Goal: Task Accomplishment & Management: Complete application form

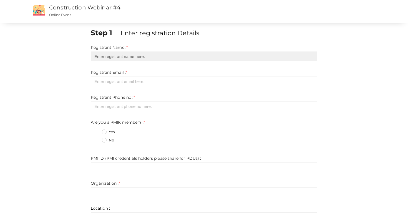
click at [146, 55] on input "text" at bounding box center [204, 57] width 227 height 10
type input "Vaisakh S M"
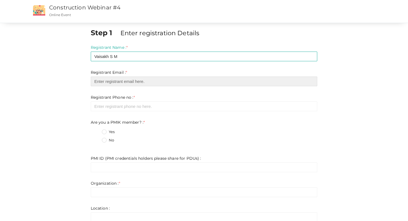
click at [140, 81] on input "email" at bounding box center [204, 82] width 227 height 10
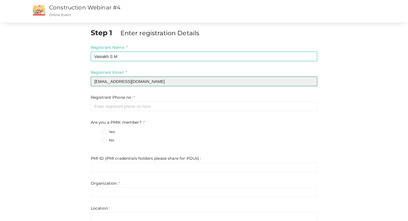
type input "[EMAIL_ADDRESS][DOMAIN_NAME]"
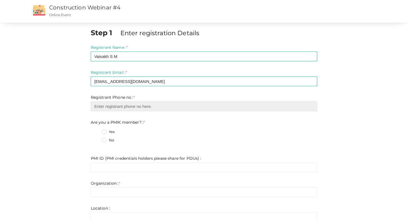
click at [141, 105] on input "number" at bounding box center [204, 107] width 227 height 10
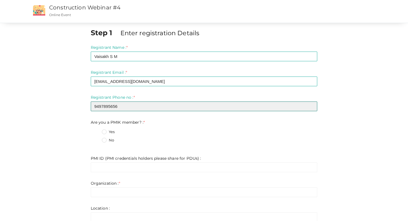
type input "9497895656"
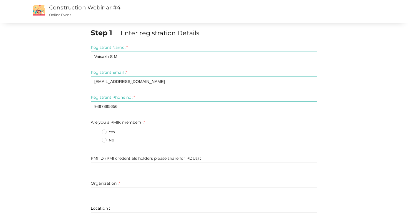
click at [105, 132] on label "Yes" at bounding box center [108, 132] width 13 height 6
click at [96, 131] on member\?\+0 "Yes" at bounding box center [96, 131] width 0 height 0
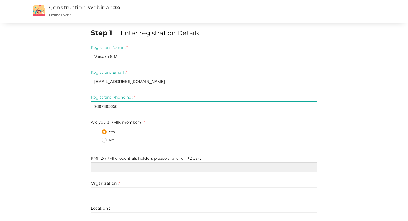
click at [126, 167] on input "text" at bounding box center [204, 168] width 227 height 10
paste input "11437768"
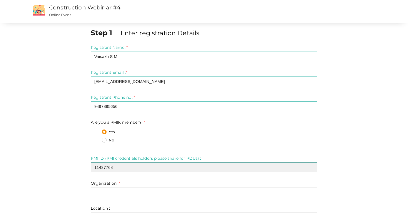
type input "11437768"
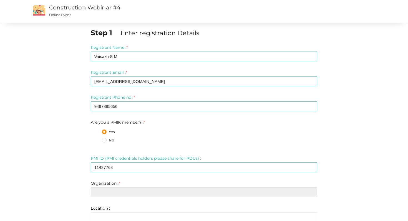
click at [119, 193] on input "text" at bounding box center [204, 193] width 227 height 10
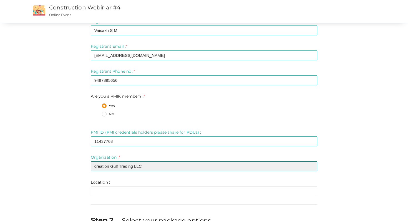
scroll to position [27, 0]
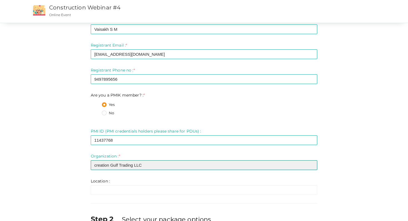
click at [96, 166] on input "creation Gulf Trading LLC" at bounding box center [204, 166] width 227 height 10
type input "Creation Gulf Trading LLC"
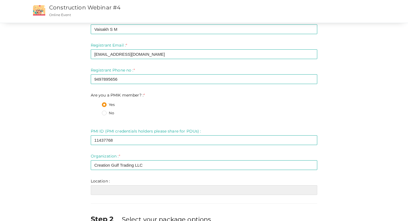
click at [104, 191] on input "text" at bounding box center [204, 191] width 227 height 10
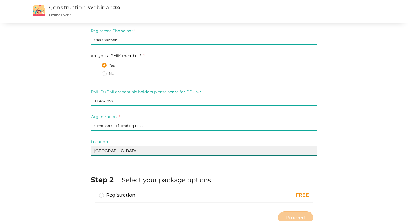
scroll to position [86, 0]
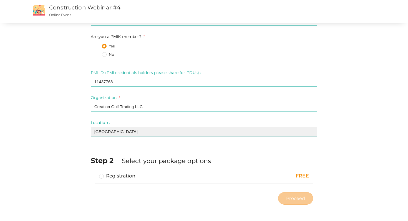
type input "[GEOGRAPHIC_DATA]"
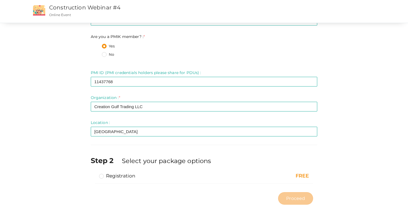
click at [102, 176] on label "Registration" at bounding box center [117, 176] width 36 height 7
click at [94, 174] on input "Registration" at bounding box center [94, 174] width 0 height 0
click at [297, 197] on span "Proceed" at bounding box center [296, 199] width 19 height 6
